Goal: Information Seeking & Learning: Learn about a topic

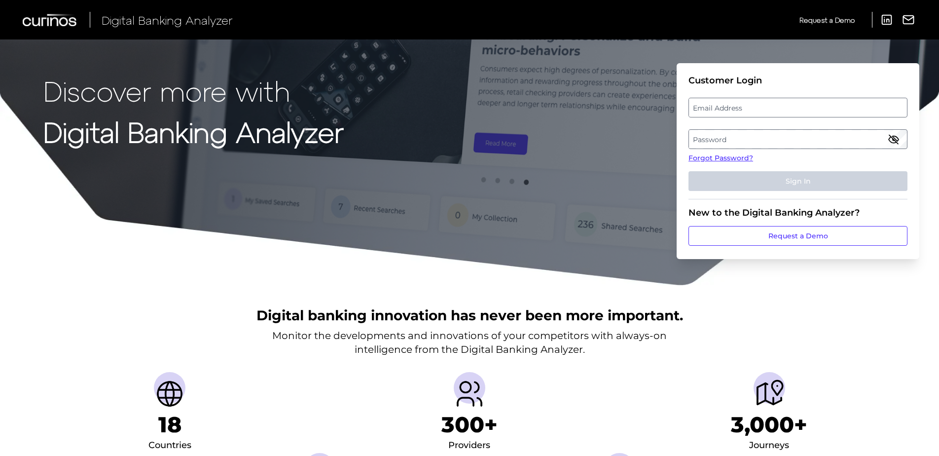
click at [712, 111] on label "Email Address" at bounding box center [798, 108] width 218 height 18
click at [712, 111] on input "email" at bounding box center [798, 108] width 219 height 20
type input "[PERSON_NAME][EMAIL_ADDRESS][PERSON_NAME][DOMAIN_NAME]"
click at [728, 141] on label "Password" at bounding box center [798, 139] width 218 height 18
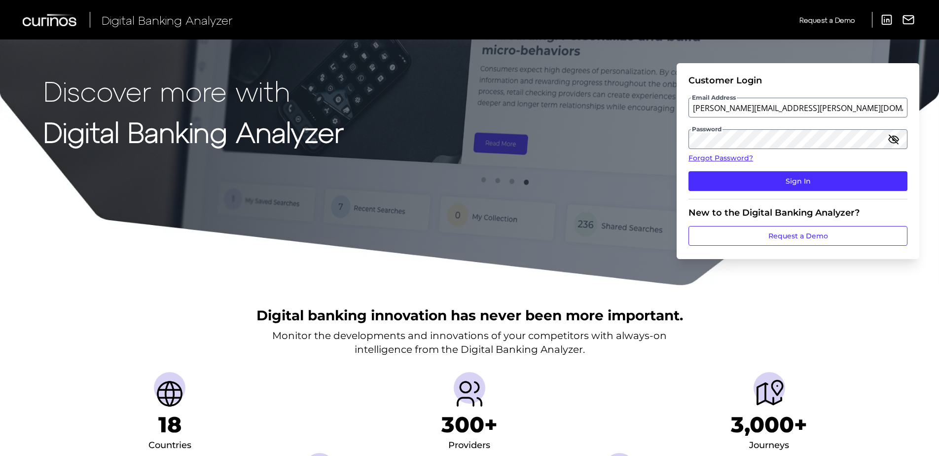
click at [894, 140] on icon "button" at bounding box center [893, 139] width 9 height 9
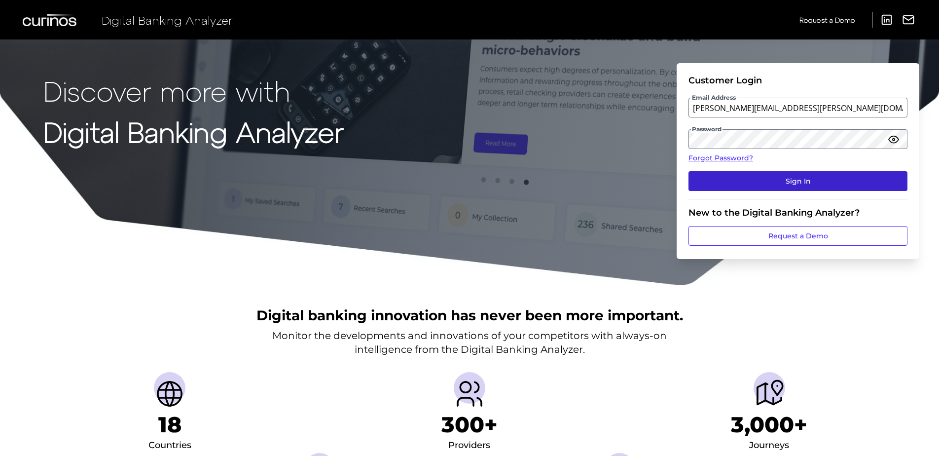
click at [740, 186] on button "Sign In" at bounding box center [798, 181] width 219 height 20
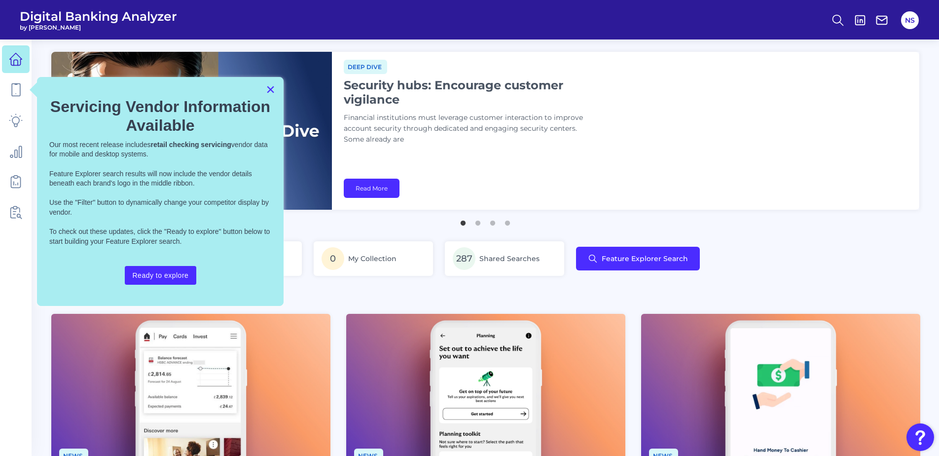
click at [273, 89] on button "×" at bounding box center [270, 89] width 9 height 16
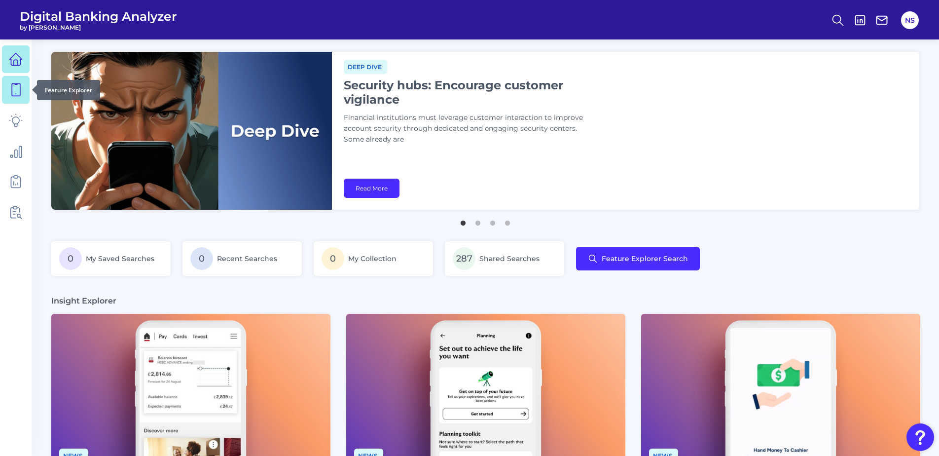
click at [11, 88] on icon at bounding box center [16, 90] width 14 height 14
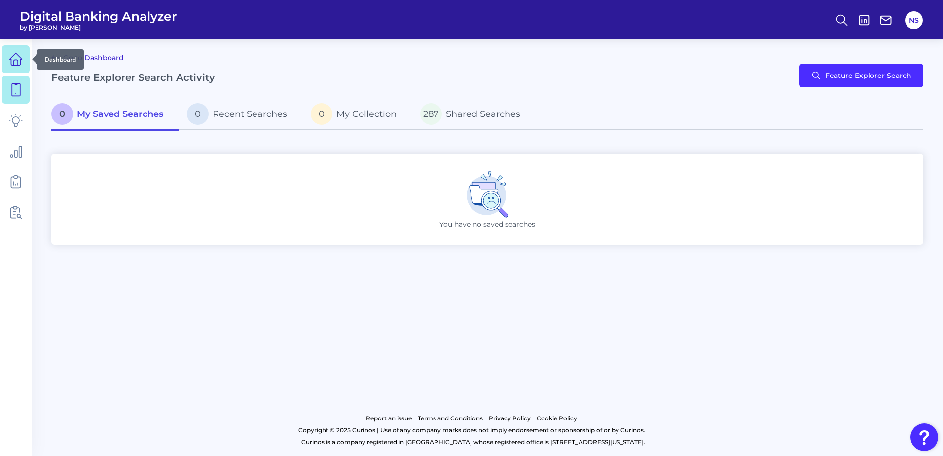
click at [18, 62] on icon at bounding box center [16, 62] width 4 height 5
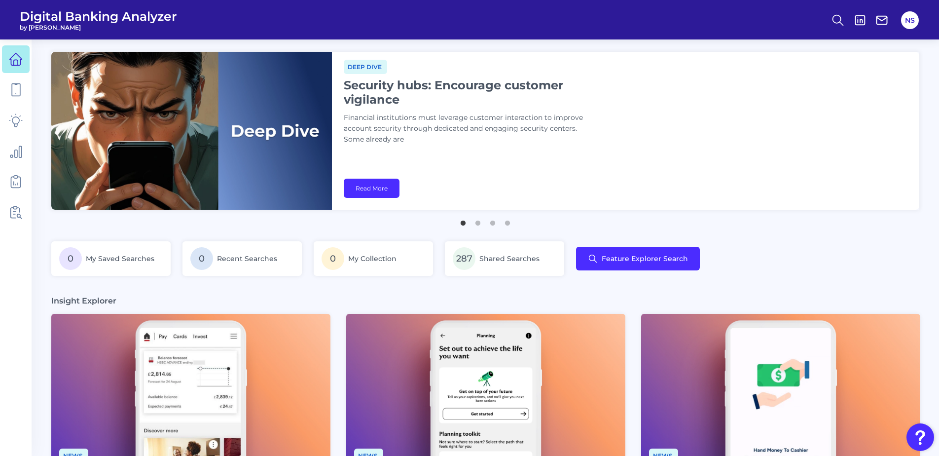
click at [97, 17] on span "Digital Banking Analyzer" at bounding box center [98, 16] width 157 height 15
click at [917, 18] on button "NS" at bounding box center [910, 20] width 18 height 18
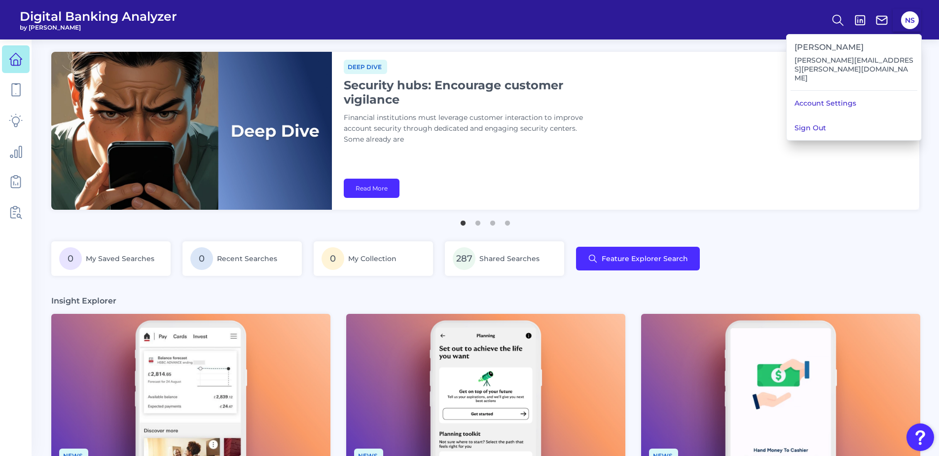
click at [914, 176] on div "Deep dive Security hubs: Encourage customer vigilance Financial institutions mu…" at bounding box center [626, 131] width 588 height 158
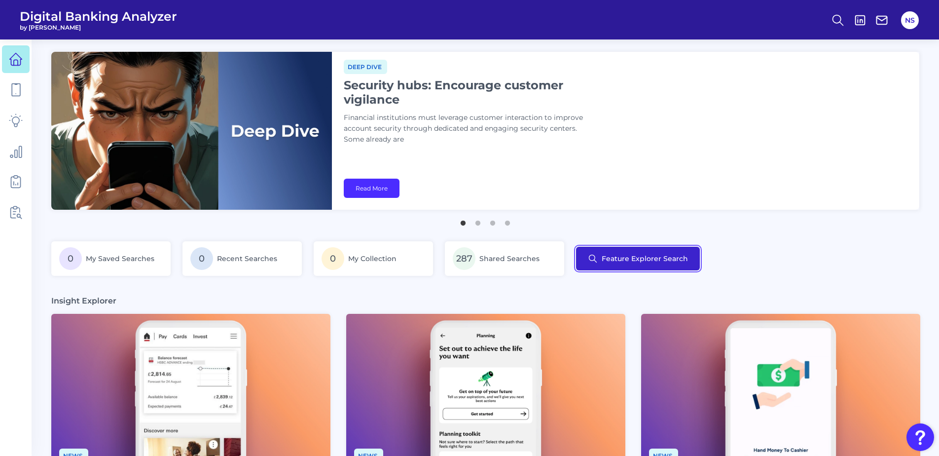
click at [592, 260] on button "Feature Explorer Search" at bounding box center [638, 259] width 124 height 24
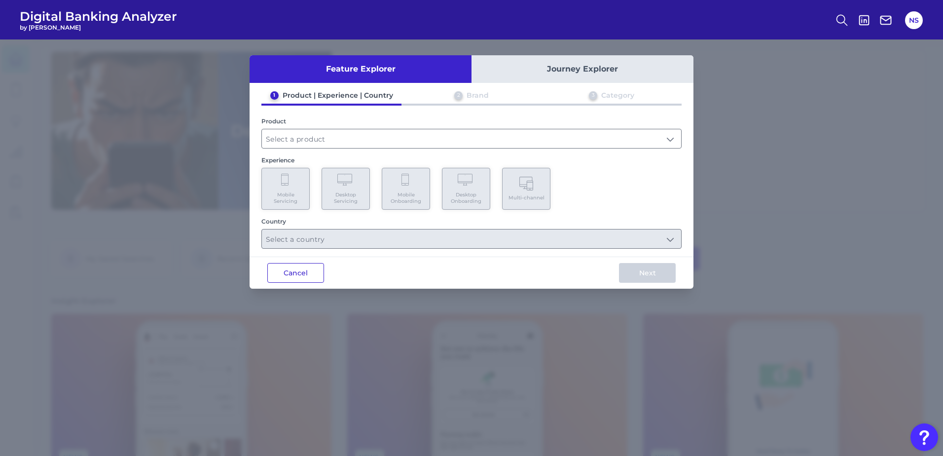
click at [312, 267] on button "Cancel" at bounding box center [295, 273] width 57 height 20
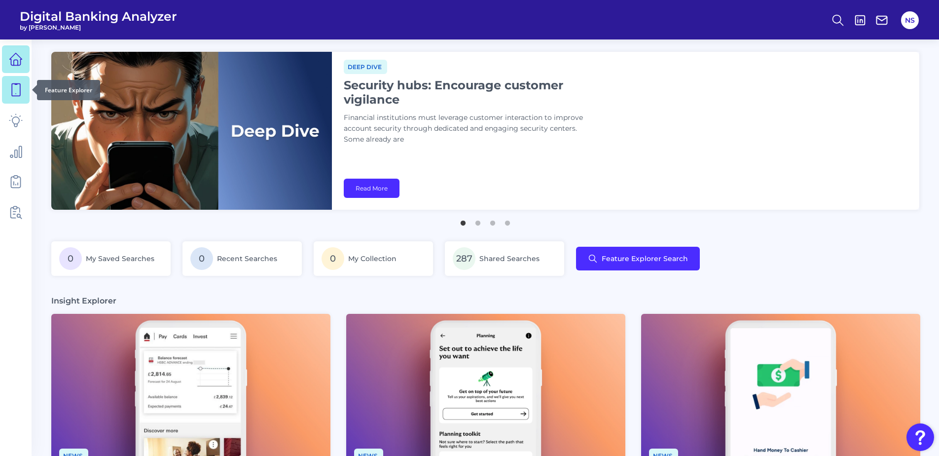
click at [26, 102] on link at bounding box center [16, 90] width 28 height 28
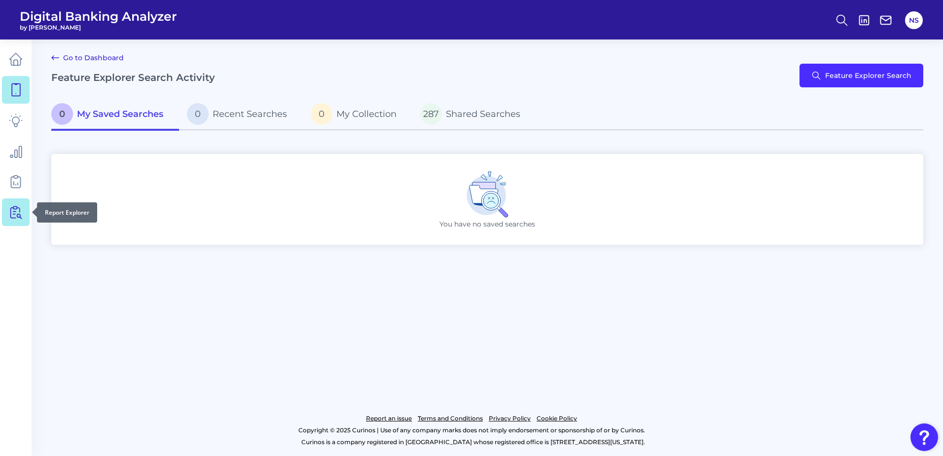
click at [17, 206] on icon at bounding box center [16, 212] width 14 height 14
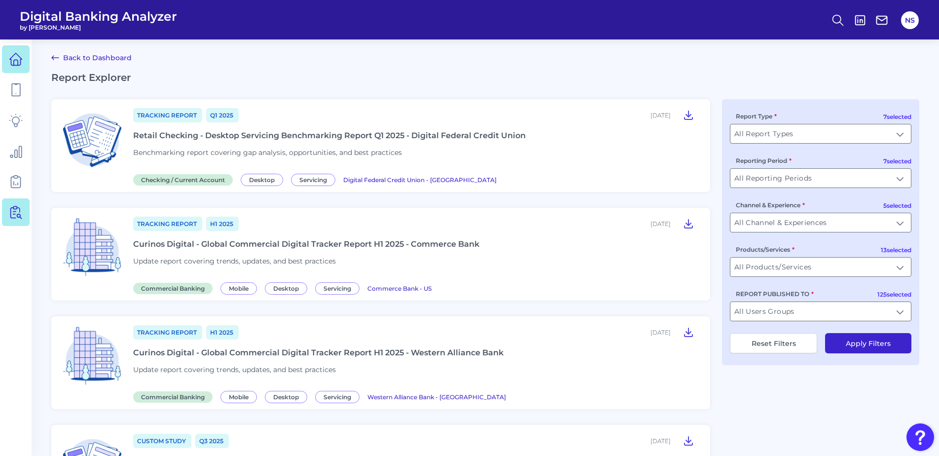
click at [17, 67] on link at bounding box center [16, 59] width 28 height 28
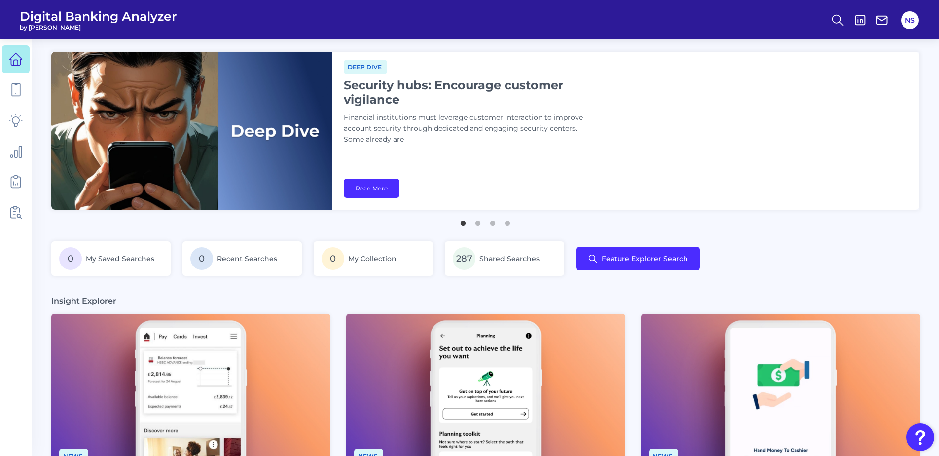
click at [111, 16] on span "Digital Banking Analyzer" at bounding box center [98, 16] width 157 height 15
click at [369, 187] on link "Read More" at bounding box center [372, 188] width 56 height 19
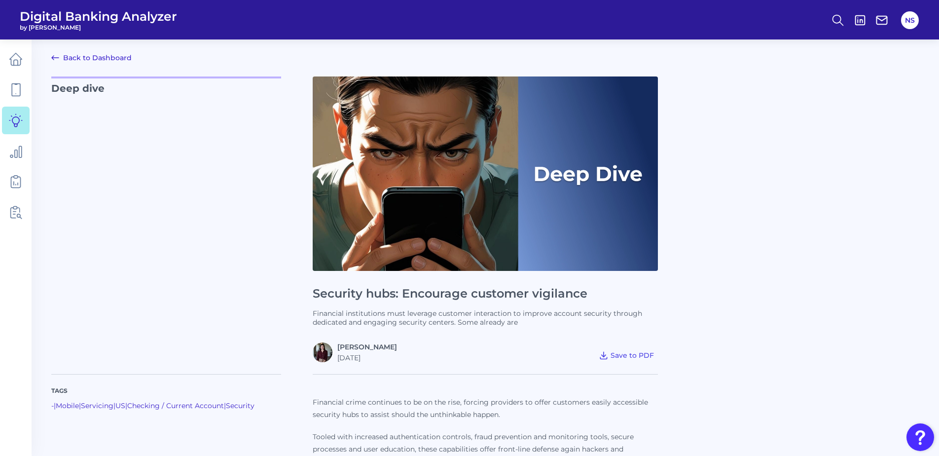
click at [59, 54] on icon at bounding box center [55, 58] width 12 height 12
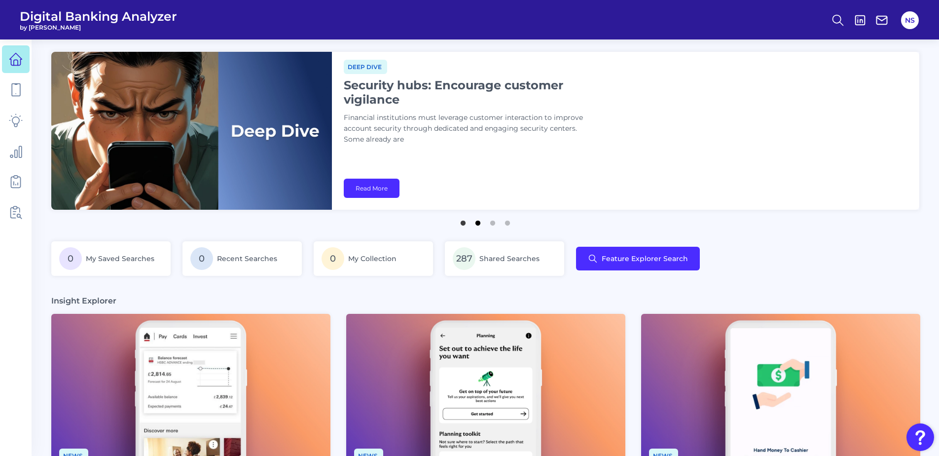
click at [475, 225] on button "2" at bounding box center [478, 221] width 10 height 10
click at [18, 149] on icon at bounding box center [16, 151] width 14 height 14
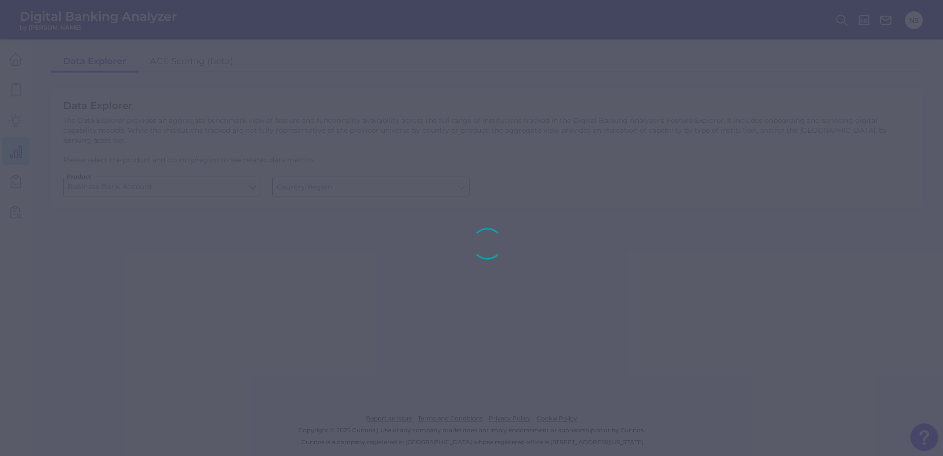
type input "[GEOGRAPHIC_DATA]"
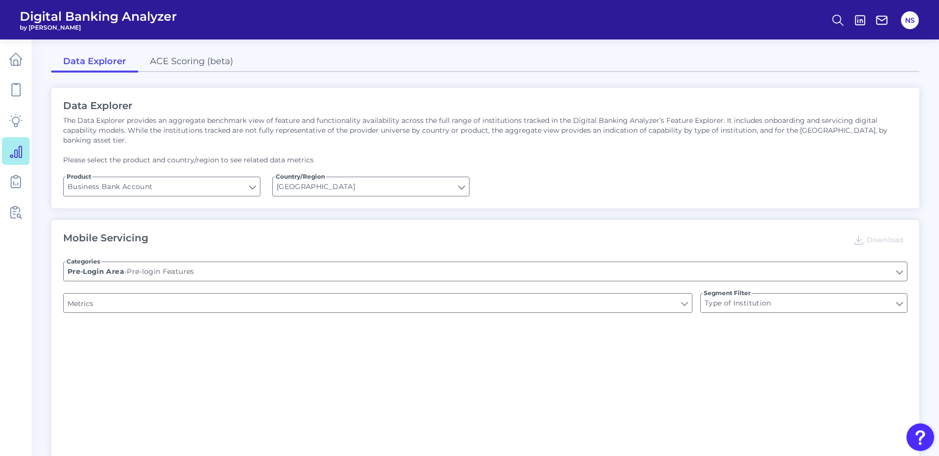
type input "Upon opening the app are users immediately prompted to use Touch/Face ID to log…"
type input "Does it offer third-party single sign on?"
type input "Can you apply for the PRODUCT as a new to brand customer on ANY digital channel?"
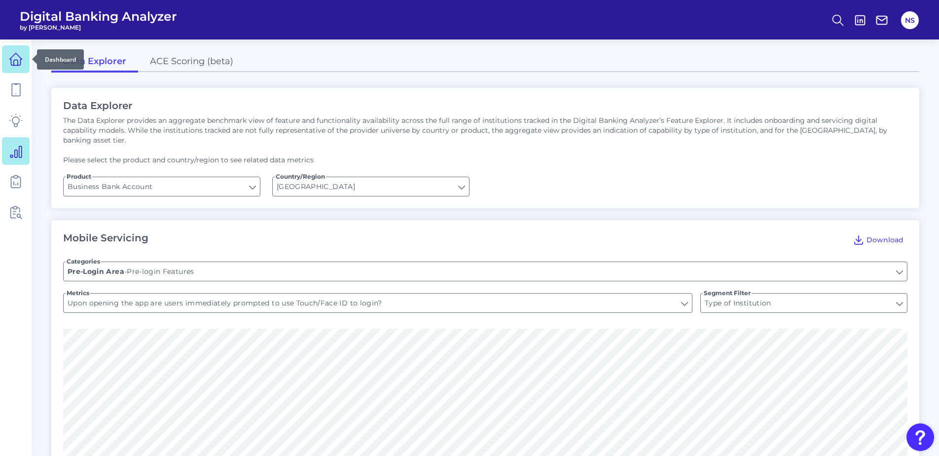
click at [10, 71] on link at bounding box center [16, 59] width 28 height 28
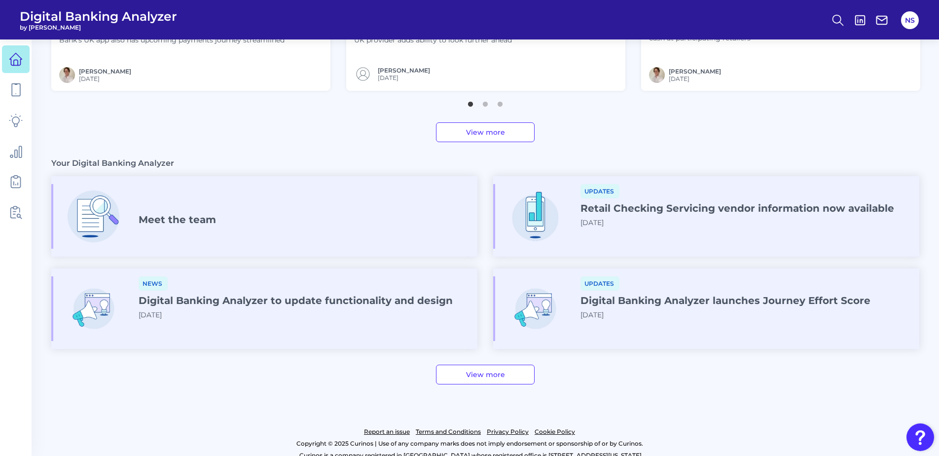
scroll to position [482, 0]
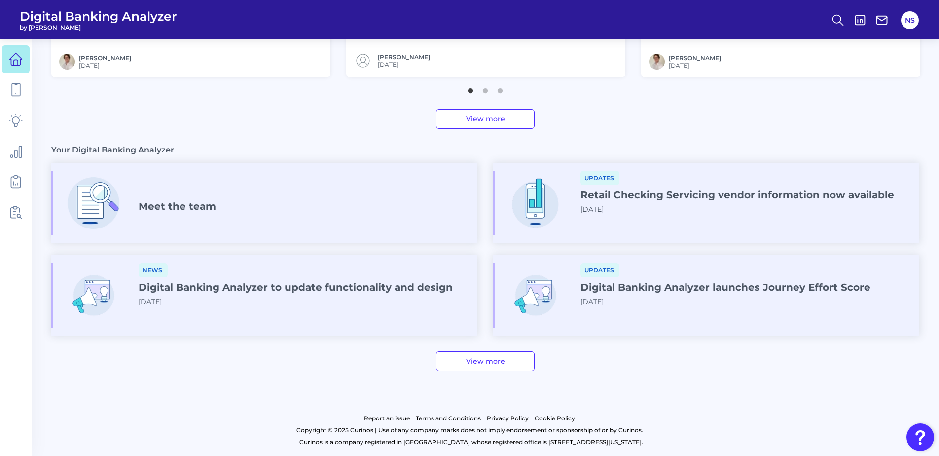
click at [507, 355] on link "View more" at bounding box center [485, 361] width 99 height 20
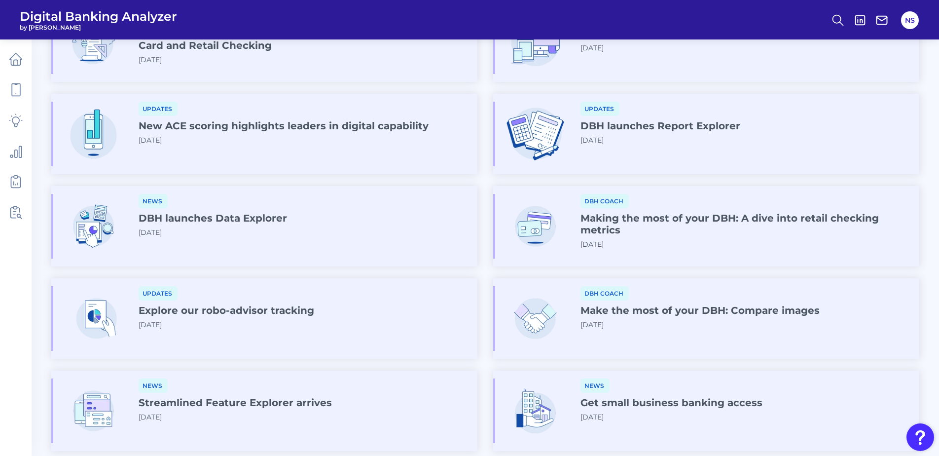
scroll to position [474, 0]
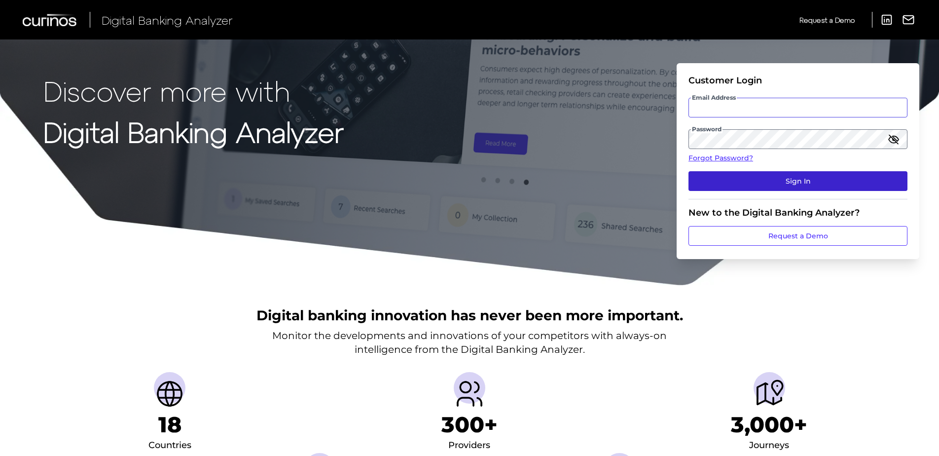
type input "[PERSON_NAME][EMAIL_ADDRESS][PERSON_NAME][DOMAIN_NAME]"
click at [837, 187] on button "Sign In" at bounding box center [798, 181] width 219 height 20
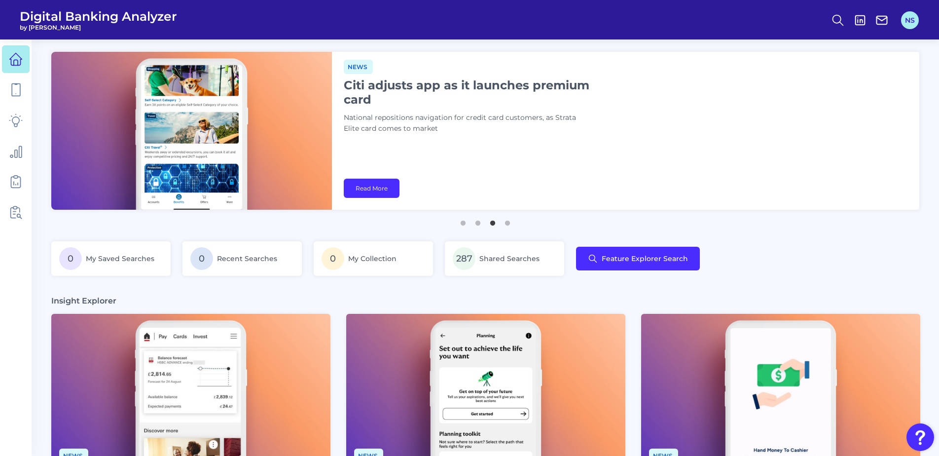
click at [912, 24] on button "NS" at bounding box center [910, 20] width 18 height 18
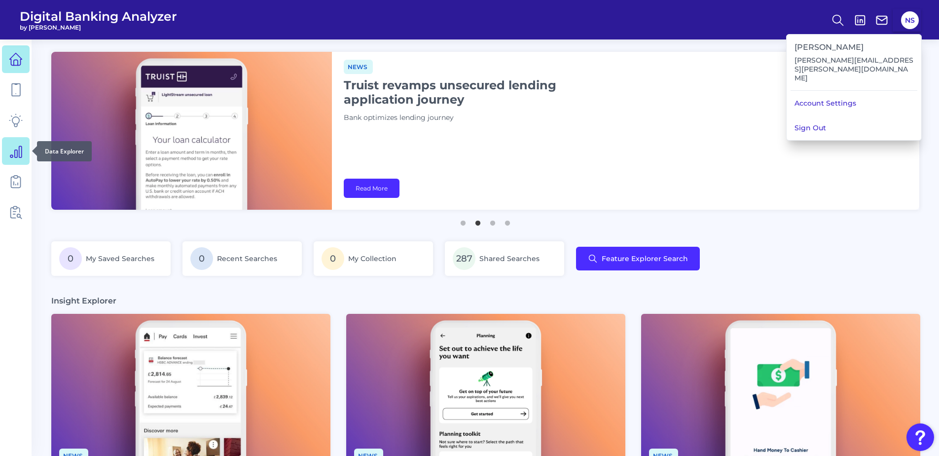
click at [11, 158] on link at bounding box center [16, 151] width 28 height 28
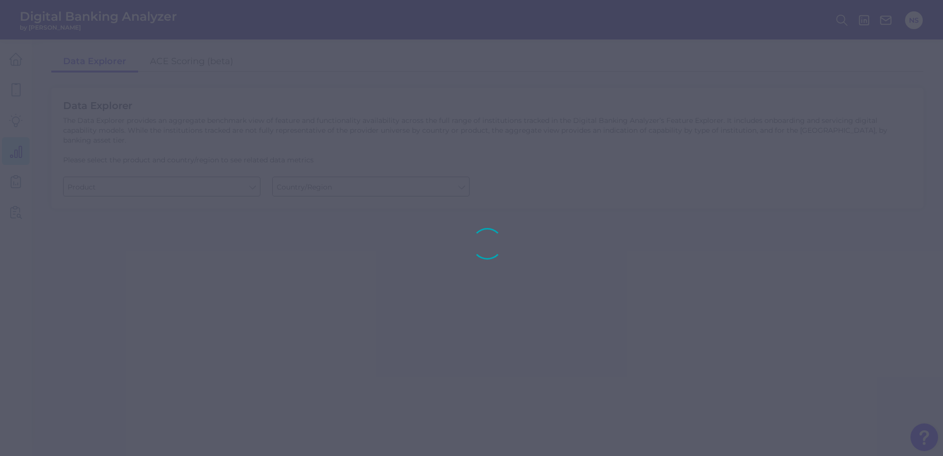
type input "Business Bank Account"
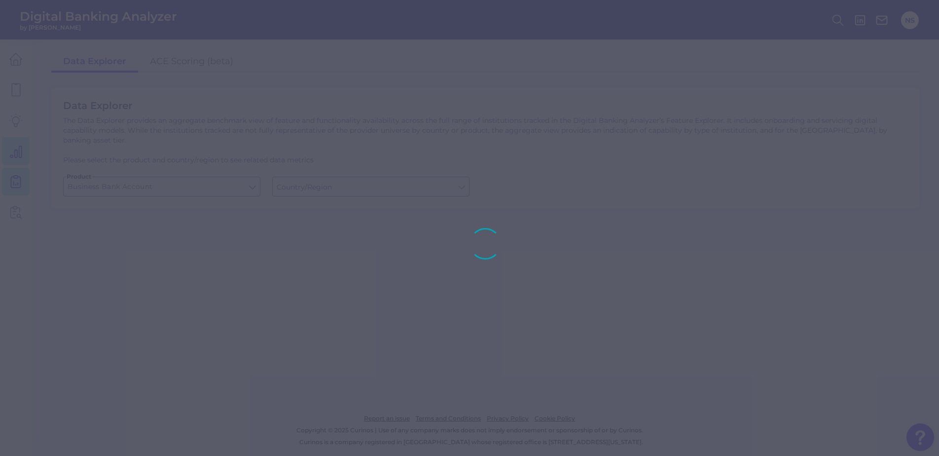
type input "[GEOGRAPHIC_DATA]"
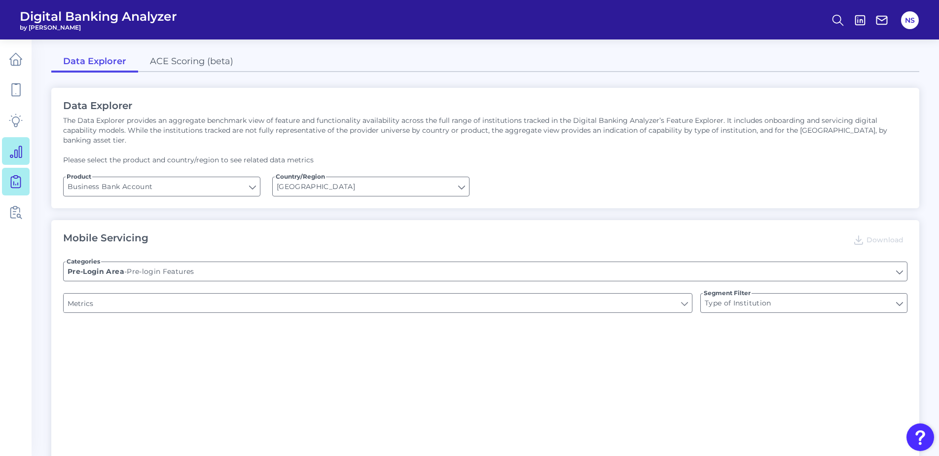
type input "Upon opening the app are users immediately prompted to use Touch/Face ID to log…"
type input "Does it offer third-party single sign on?"
type input "Can you apply for the PRODUCT as a new to brand customer on ANY digital channel?"
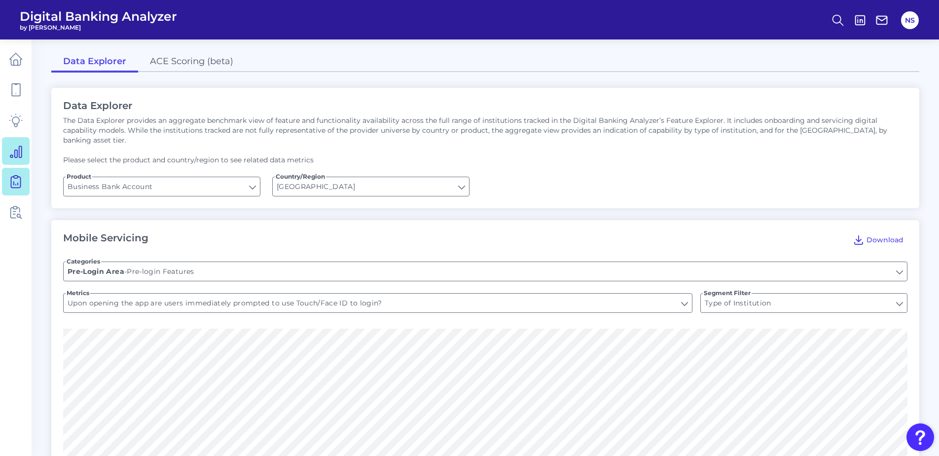
click at [21, 179] on icon at bounding box center [16, 182] width 14 height 14
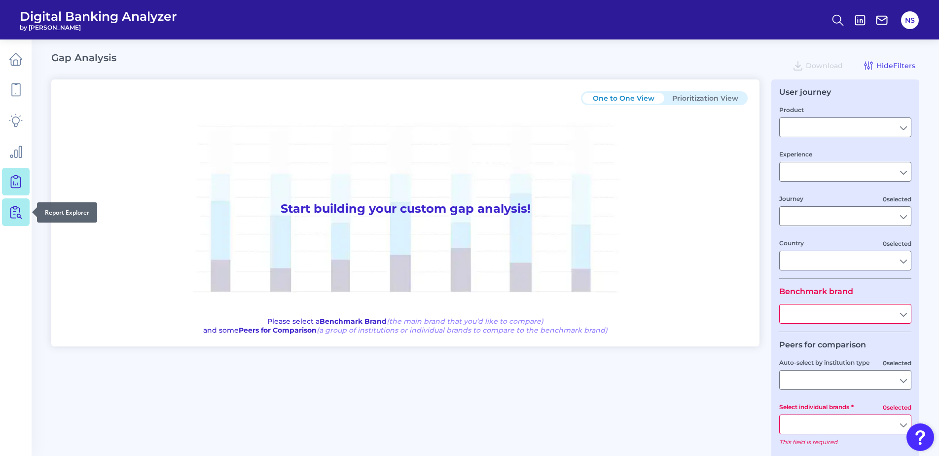
type input "Checking / Current Account"
type input "Mobile Servicing"
type input "Pre-Login Area, New Customer Onboarding, Login & Authentication, Accounts and t…"
type input "[GEOGRAPHIC_DATA]"
type input "All Select individual brands"
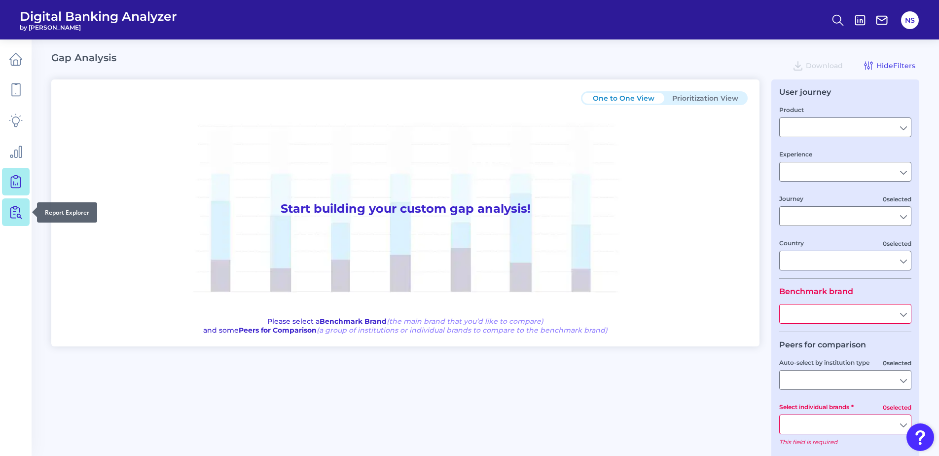
type input "All Journeys"
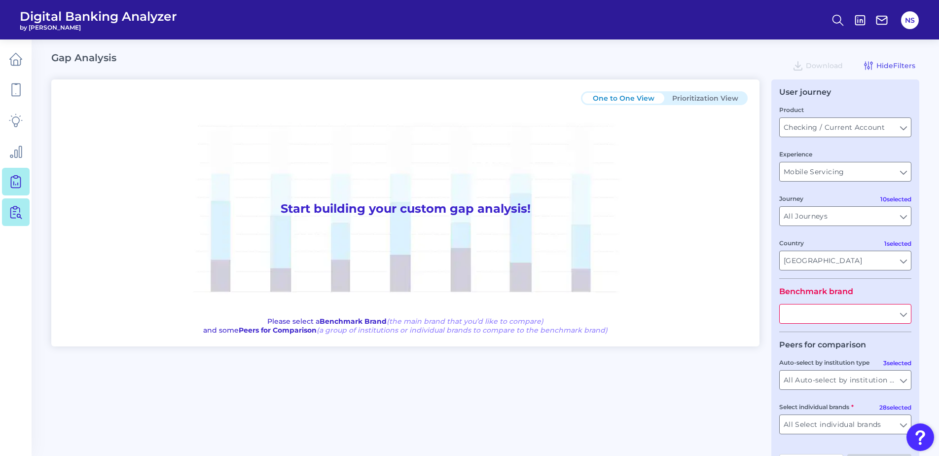
click at [9, 206] on icon at bounding box center [16, 212] width 14 height 14
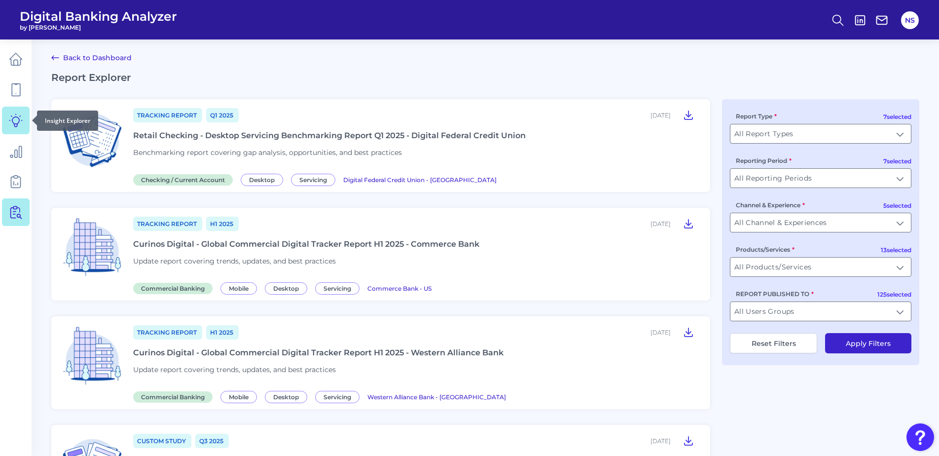
click at [17, 125] on icon at bounding box center [15, 120] width 13 height 13
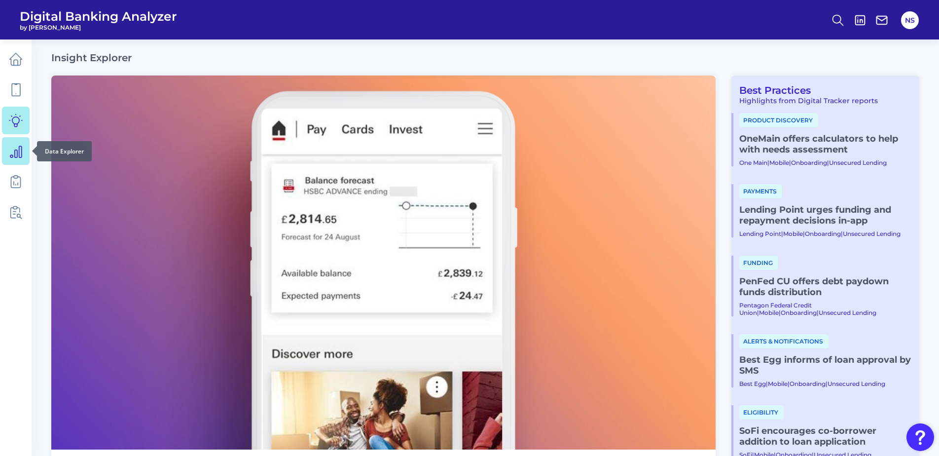
click at [24, 145] on link at bounding box center [16, 151] width 28 height 28
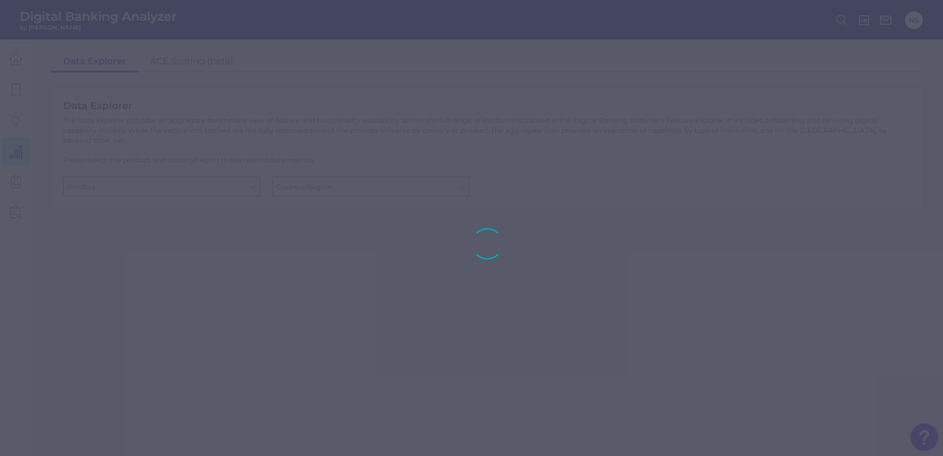
type input "Business Bank Account"
type input "[GEOGRAPHIC_DATA]"
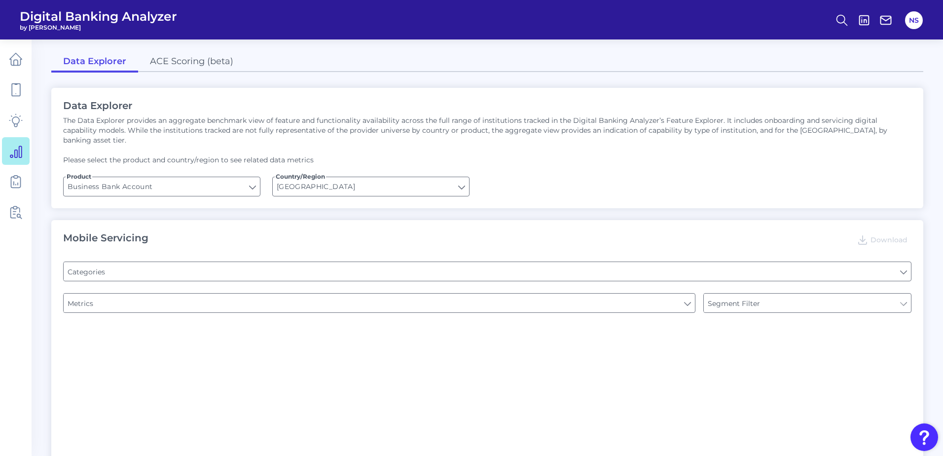
type input "Type of Institution"
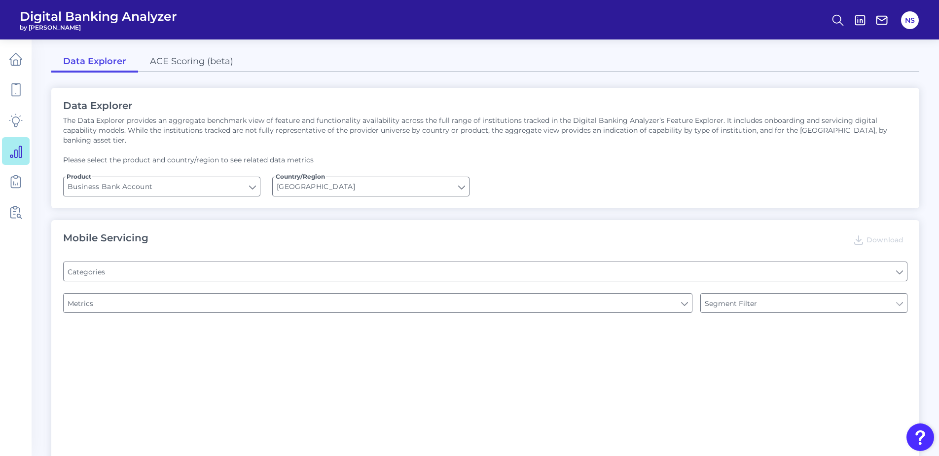
type input "Pre-login Features"
type input "Login"
type input "Channel"
type input "Upon opening the app are users immediately prompted to use Touch/Face ID to log…"
type input "Does it offer third-party single sign on?"
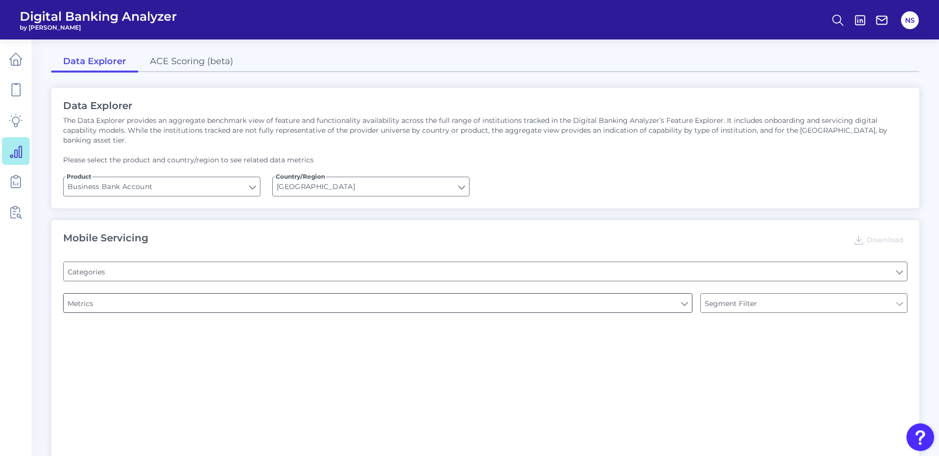
type input "Can you apply for the PRODUCT as a new to brand customer on ANY digital channel?"
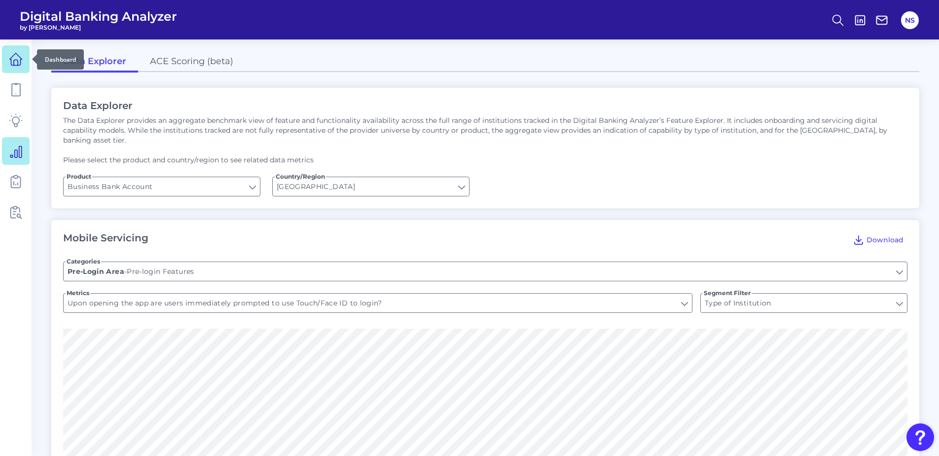
click at [2, 54] on link at bounding box center [16, 59] width 28 height 28
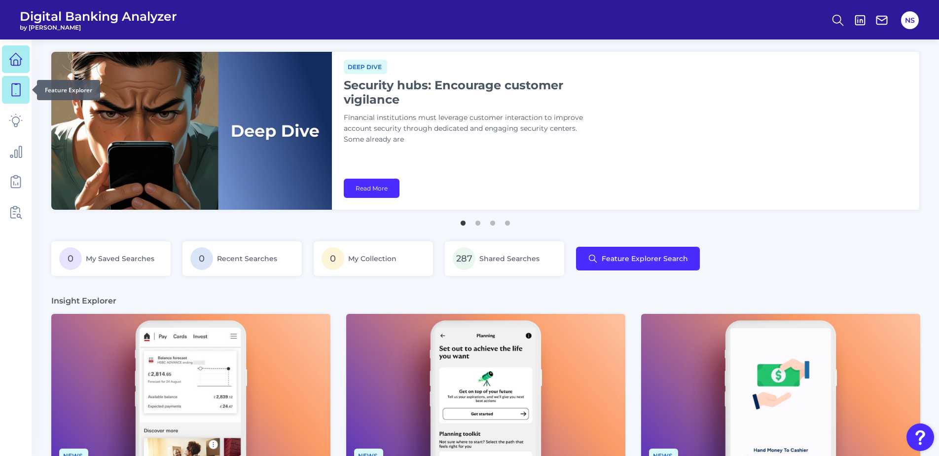
click at [24, 93] on link at bounding box center [16, 90] width 28 height 28
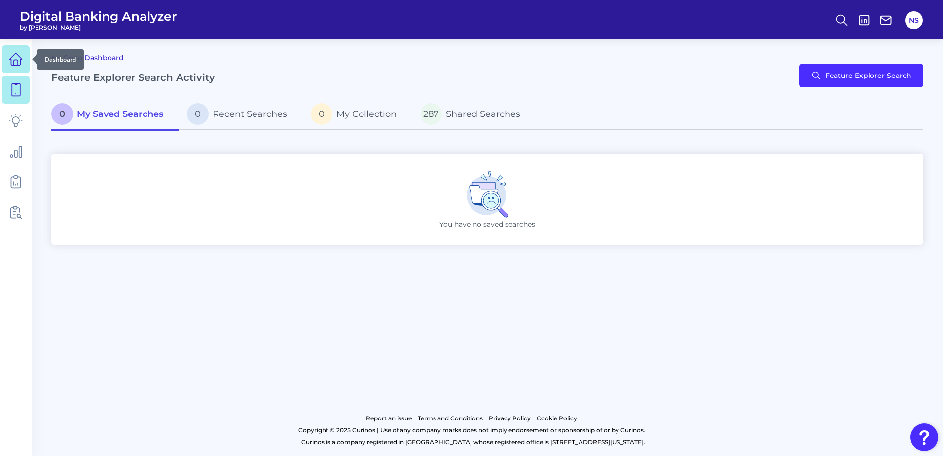
click at [11, 68] on link at bounding box center [16, 59] width 28 height 28
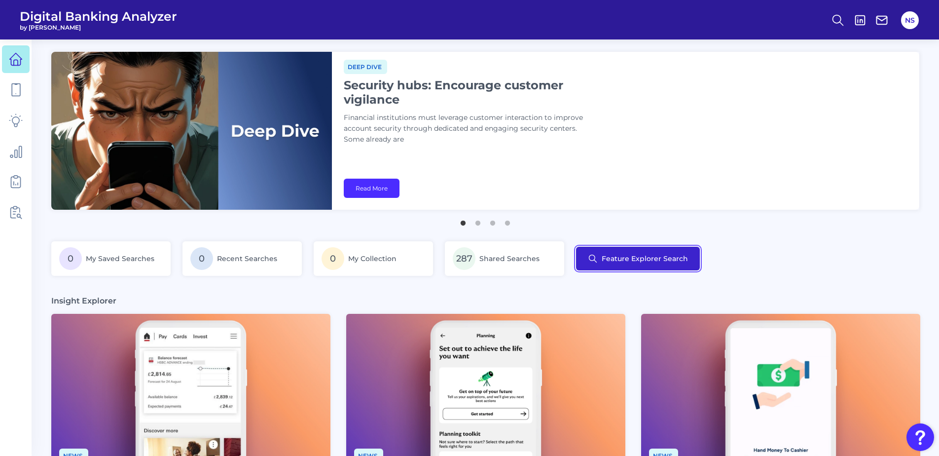
click at [649, 255] on button "Feature Explorer Search" at bounding box center [638, 259] width 124 height 24
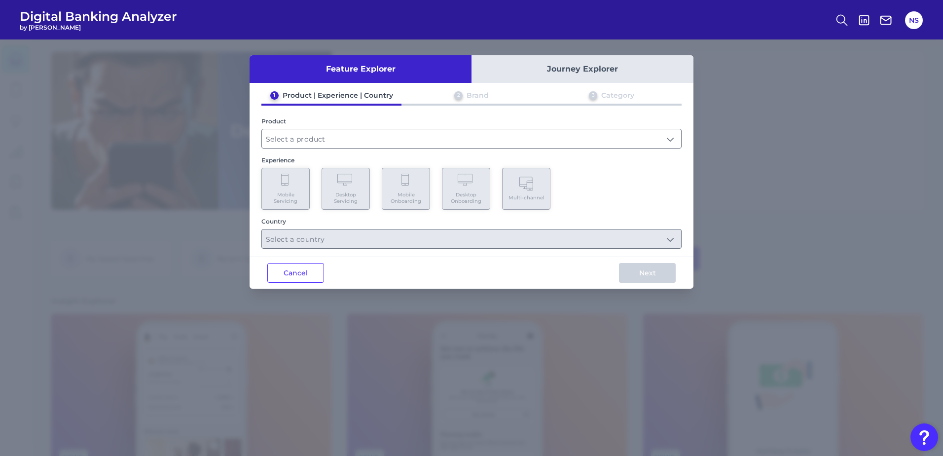
click at [654, 58] on button "Journey Explorer" at bounding box center [583, 69] width 222 height 28
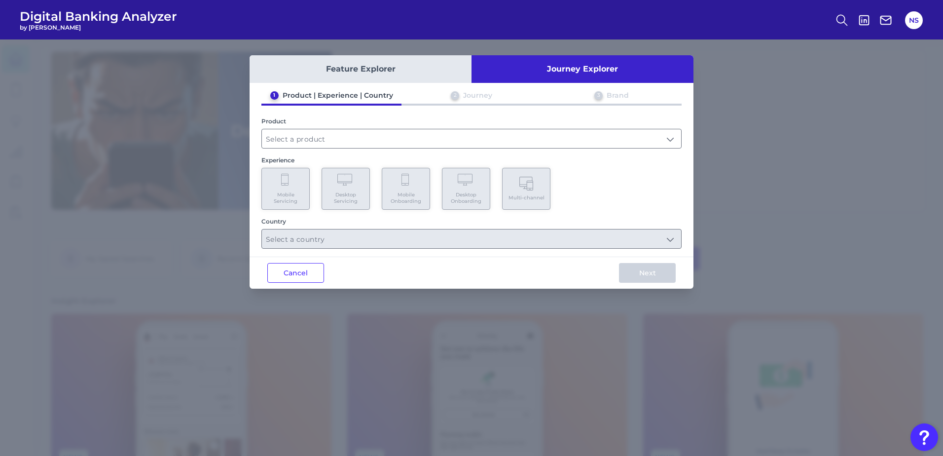
click at [787, 104] on div "Feature Explorer Journey Explorer 1 Product | Experience | Country 2 Journey 3 …" at bounding box center [471, 247] width 943 height 416
click at [293, 280] on button "Cancel" at bounding box center [295, 273] width 57 height 20
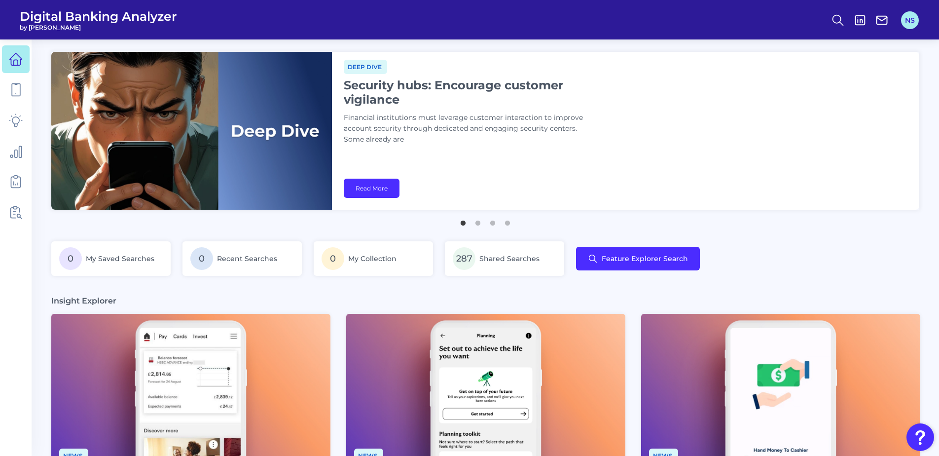
click at [904, 24] on button "NS" at bounding box center [910, 20] width 18 height 18
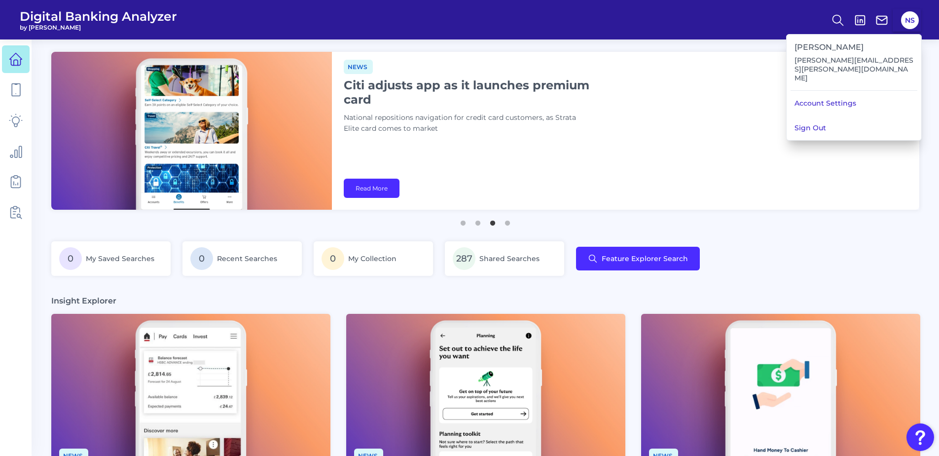
click at [745, 273] on div "0 My Saved Searches 0 Recent Searches 0 My Collection 287 Shared Searches Featu…" at bounding box center [485, 264] width 868 height 46
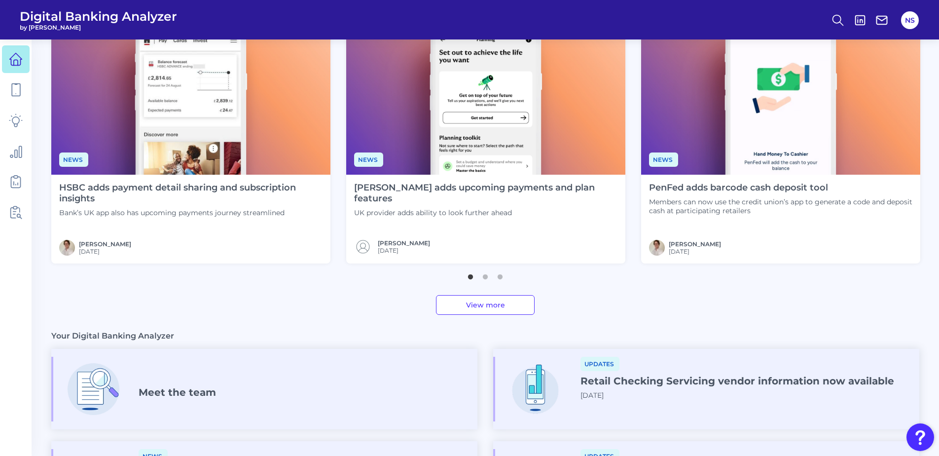
scroll to position [482, 0]
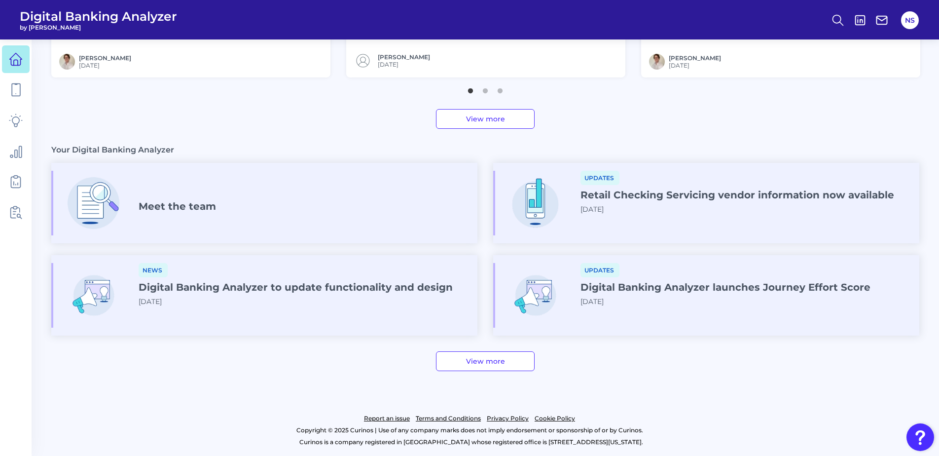
click at [247, 212] on div "Meet the team" at bounding box center [264, 203] width 426 height 65
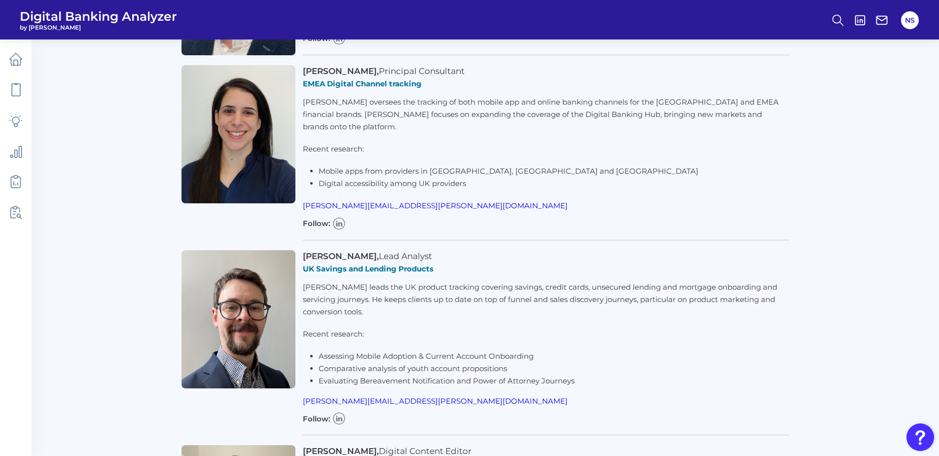
scroll to position [395, 0]
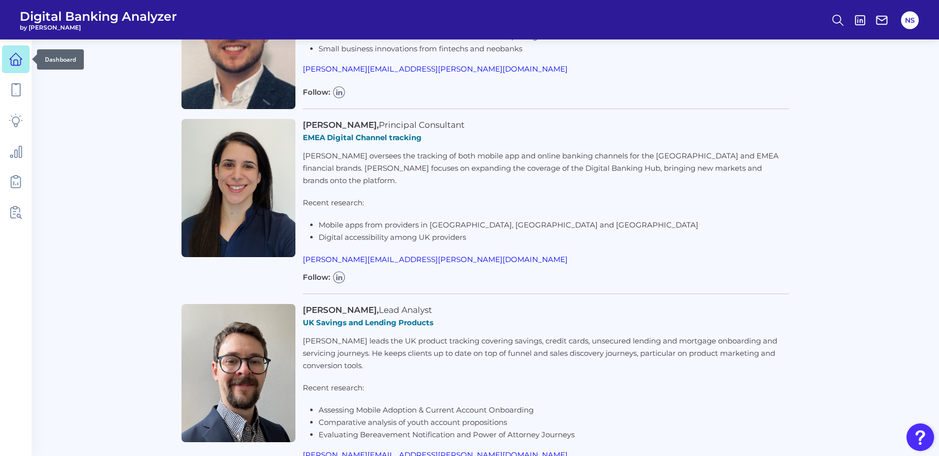
click at [21, 60] on icon at bounding box center [16, 59] width 12 height 12
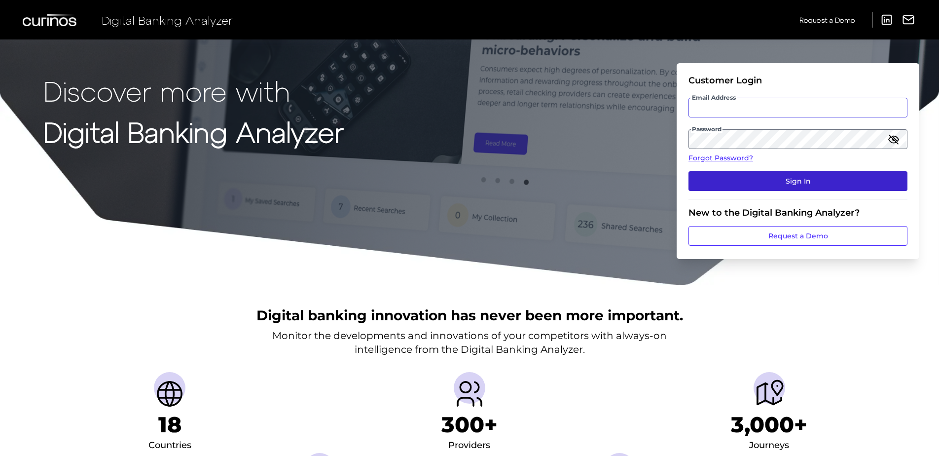
type input "[PERSON_NAME][EMAIL_ADDRESS][PERSON_NAME][DOMAIN_NAME]"
click at [819, 188] on button "Sign In" at bounding box center [798, 181] width 219 height 20
